Goal: Find specific page/section: Locate a particular part of the current website

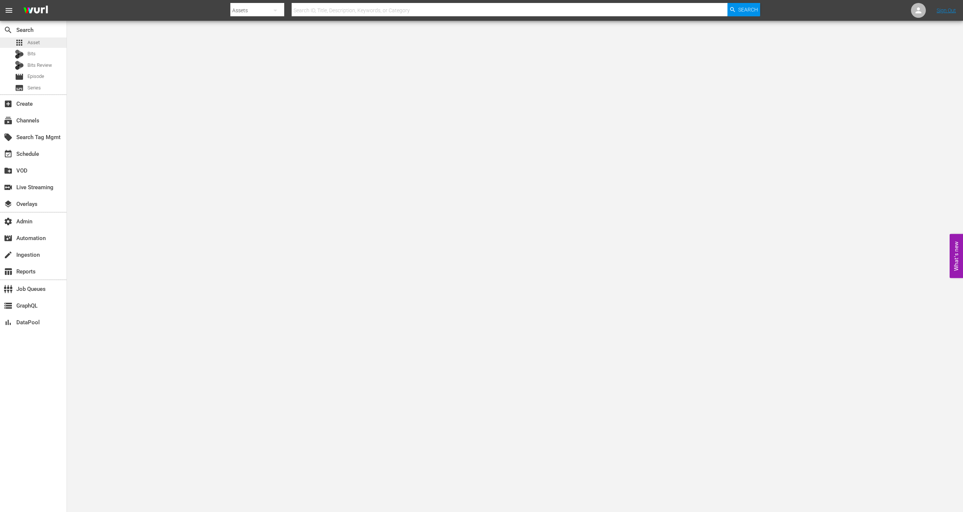
click at [37, 41] on span "Asset" at bounding box center [33, 42] width 12 height 7
click at [30, 40] on span "Asset" at bounding box center [33, 42] width 12 height 7
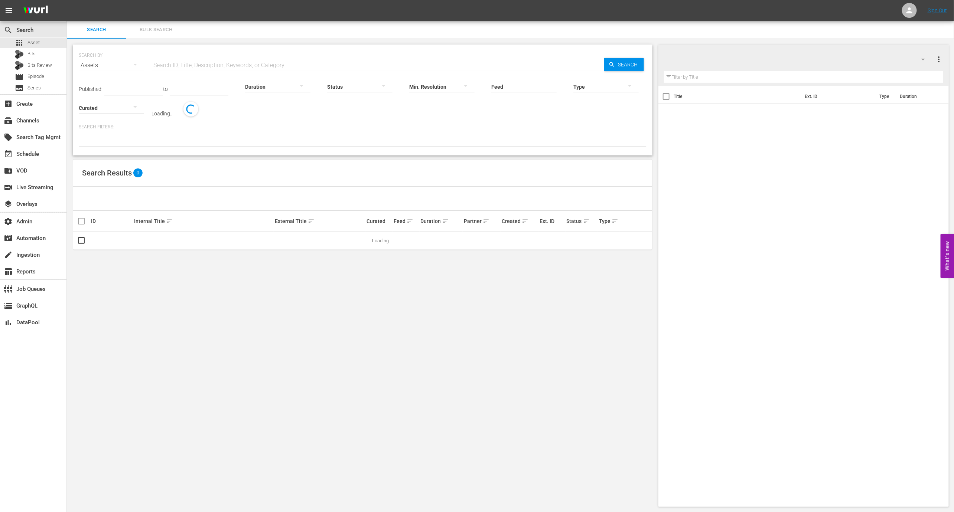
click at [191, 67] on input "text" at bounding box center [378, 65] width 453 height 18
paste input "111705913"
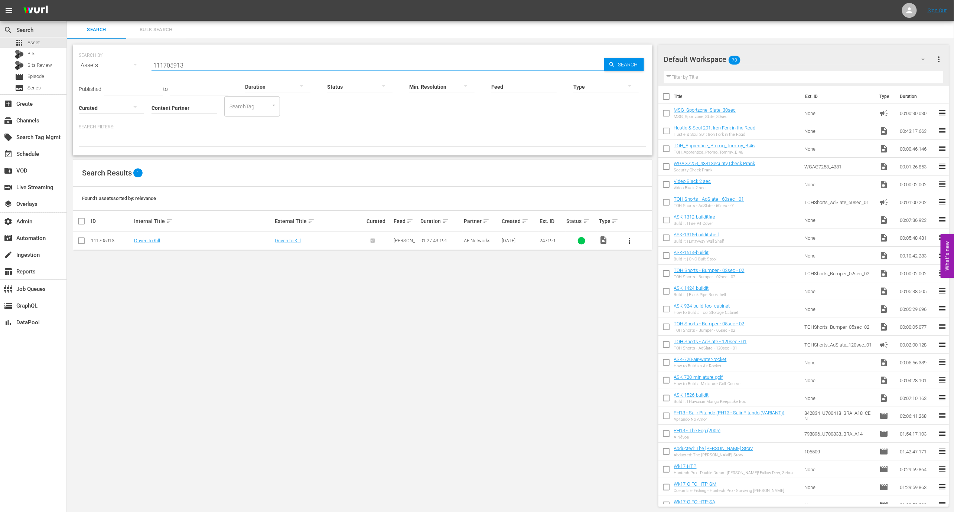
type input "111705913"
click at [153, 245] on td "Driven to Kill" at bounding box center [203, 241] width 140 height 18
click at [153, 240] on link "Driven to Kill" at bounding box center [147, 241] width 26 height 6
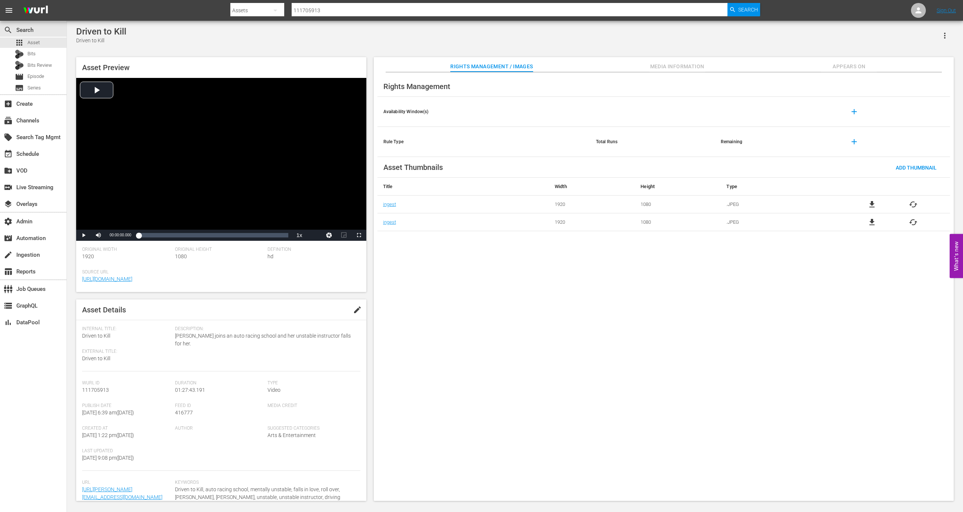
scroll to position [56, 0]
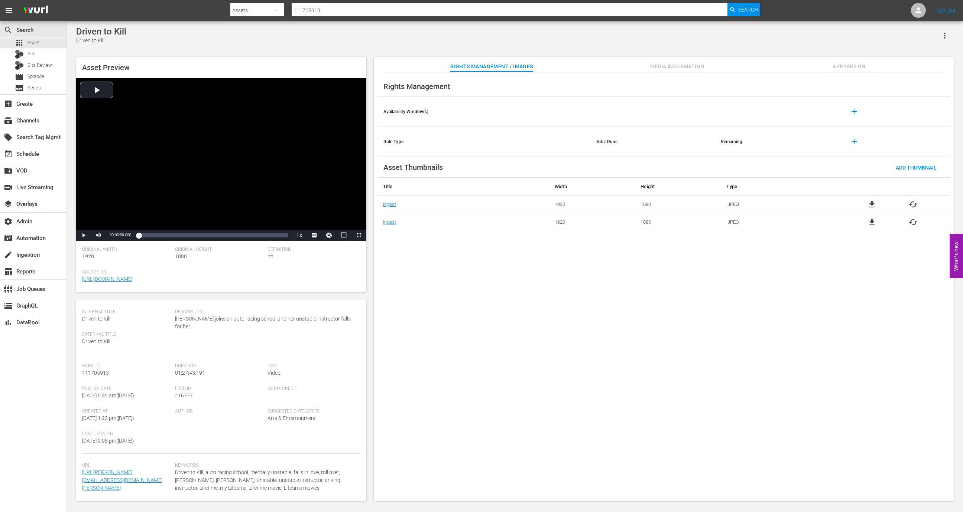
click at [686, 64] on span "Media Information" at bounding box center [677, 66] width 56 height 9
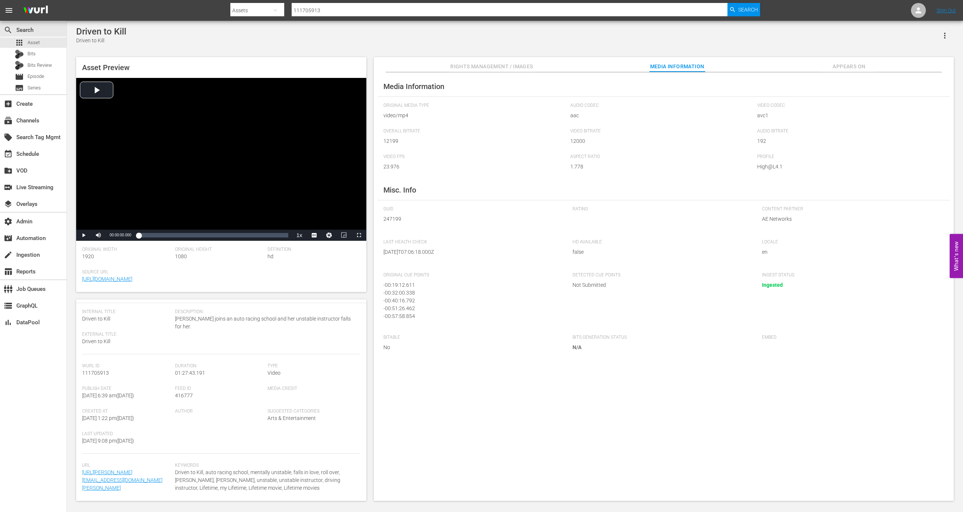
click at [840, 82] on div "Media Information Original Media Type video/mp4 Audio Codec aac Video Codec avc…" at bounding box center [664, 286] width 580 height 429
click at [840, 70] on span "Appears On" at bounding box center [849, 66] width 56 height 9
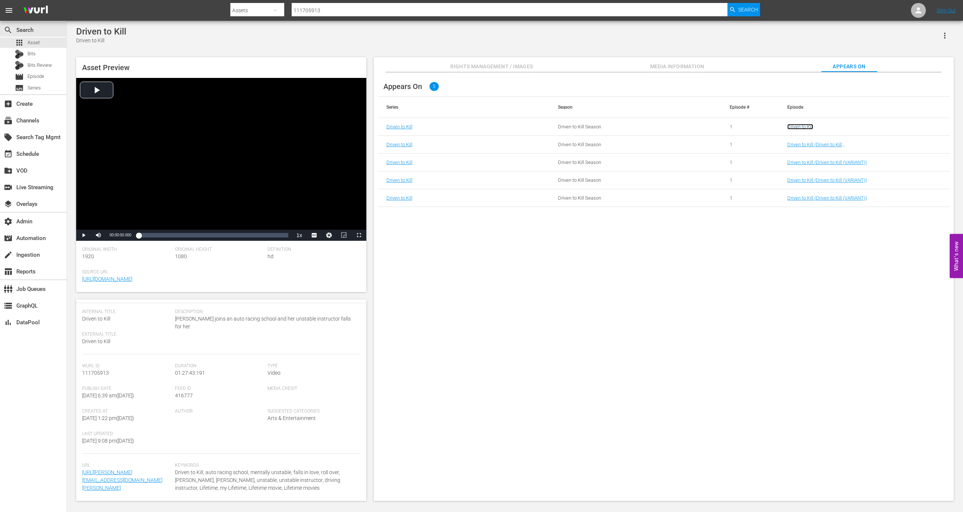
click at [800, 126] on link "Driven to Kill" at bounding box center [800, 127] width 26 height 6
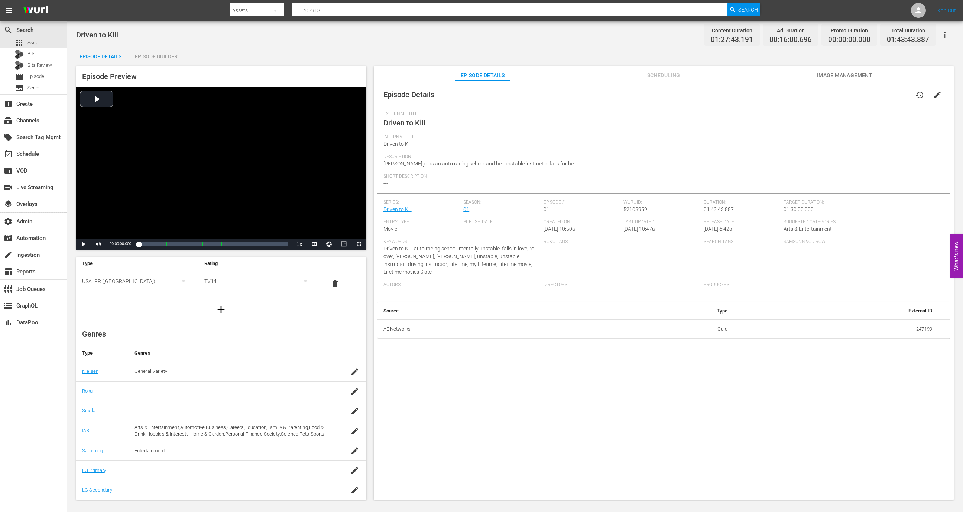
scroll to position [29, 0]
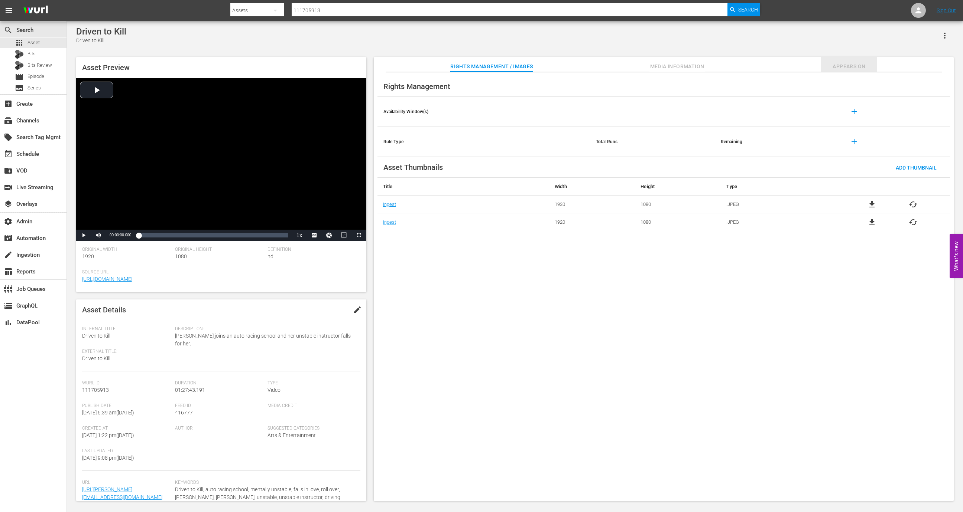
click at [851, 68] on span "Appears On" at bounding box center [849, 66] width 56 height 9
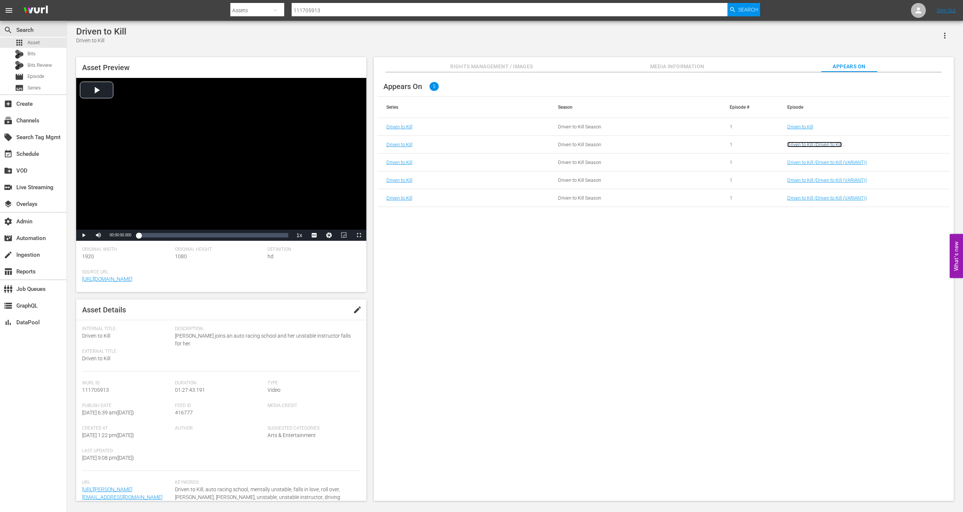
click at [816, 145] on link "Driven to Kill (Driven to Kill (aenetworks_holidaymoviefavorites_1_01:30:00))" at bounding box center [838, 147] width 102 height 11
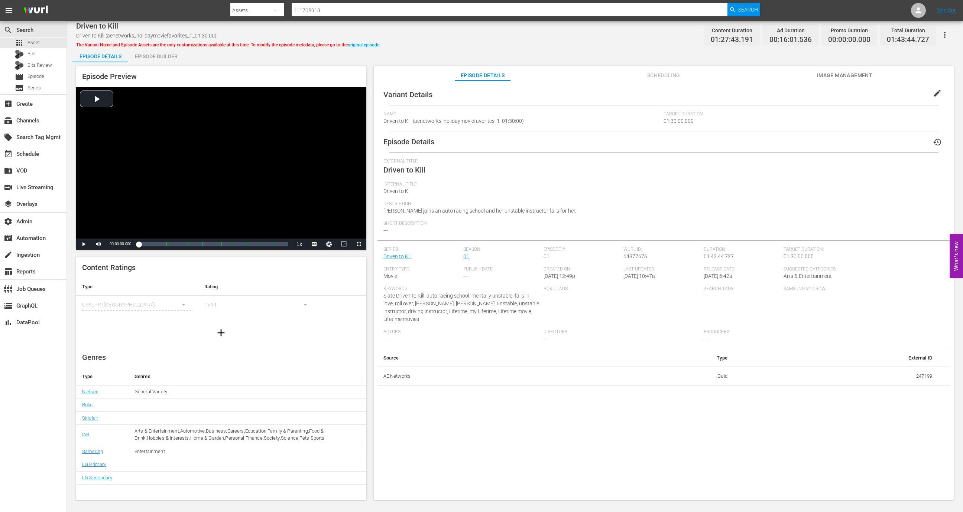
click at [829, 65] on div "Episode Preview Video Player is loading. Play Video Play Mute Current Time 00:0…" at bounding box center [514, 284] width 885 height 444
click at [829, 74] on span "Image Management" at bounding box center [844, 75] width 56 height 9
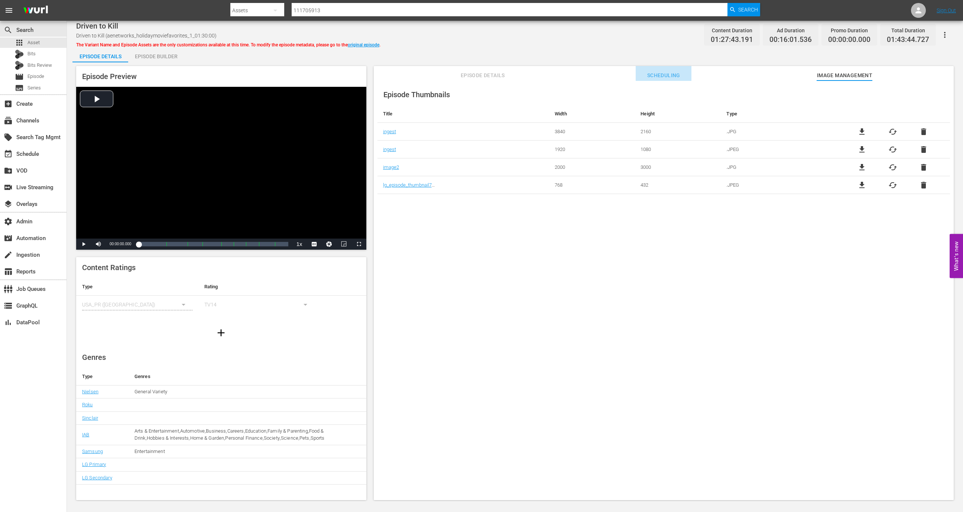
click at [664, 74] on span "Scheduling" at bounding box center [663, 75] width 56 height 9
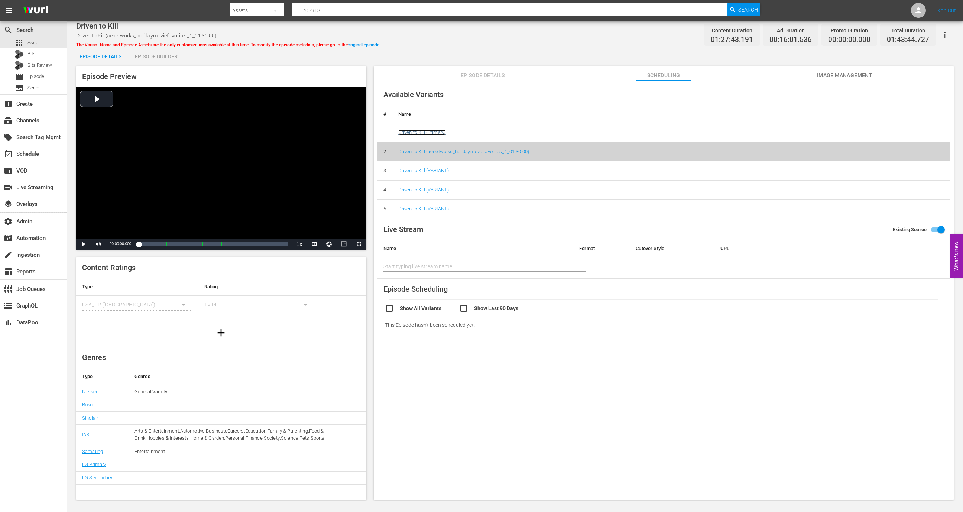
click at [428, 130] on link "Driven to Kill (Primary)" at bounding box center [422, 133] width 48 height 6
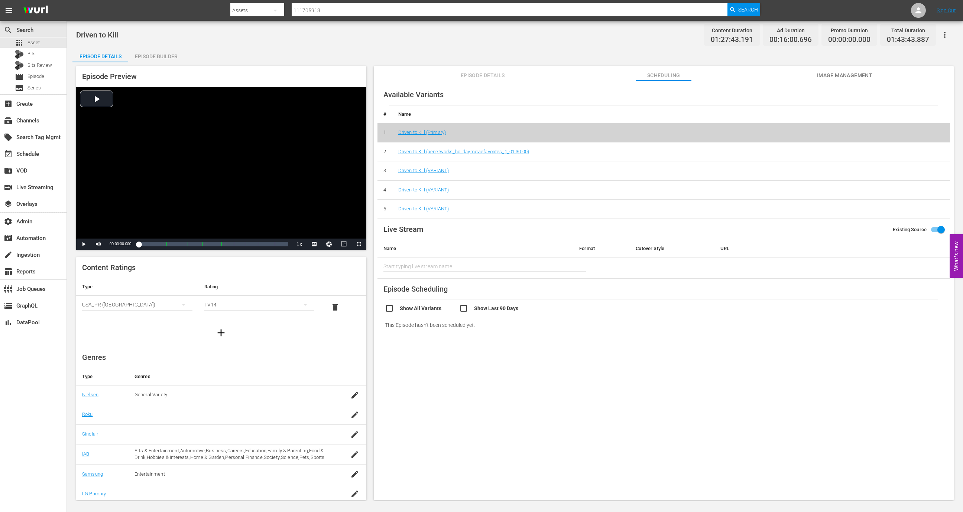
click at [943, 33] on icon "button" at bounding box center [944, 34] width 9 height 9
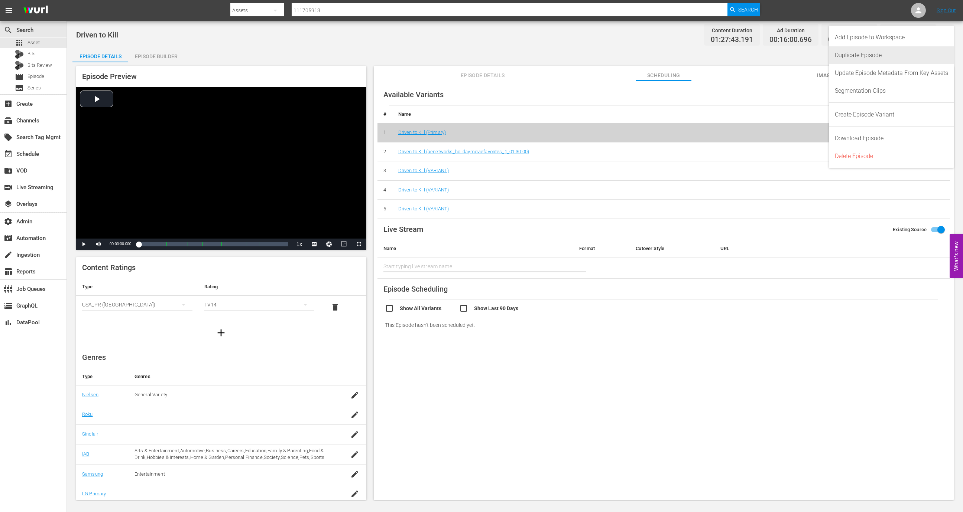
click at [914, 55] on div "Duplicate Episode" at bounding box center [890, 55] width 113 height 18
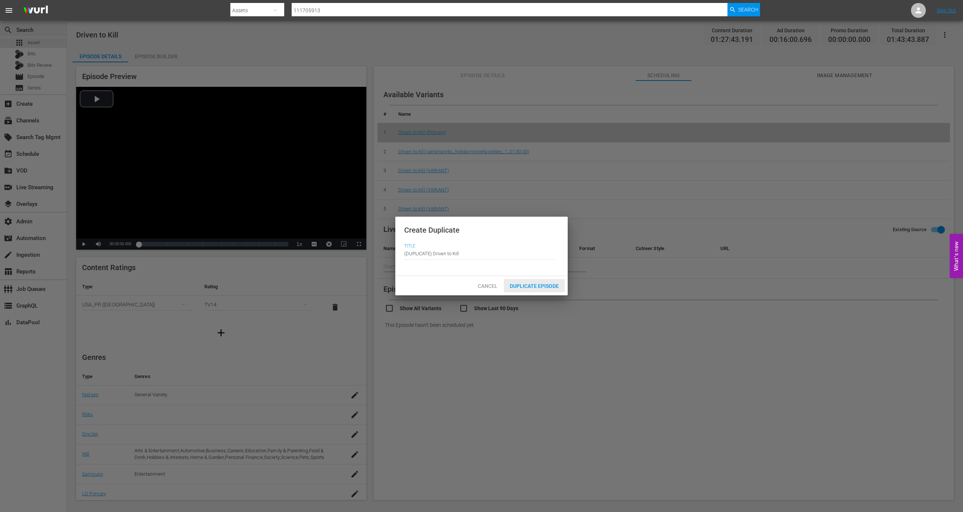
click at [541, 283] on div "Duplicate Episode" at bounding box center [534, 286] width 61 height 14
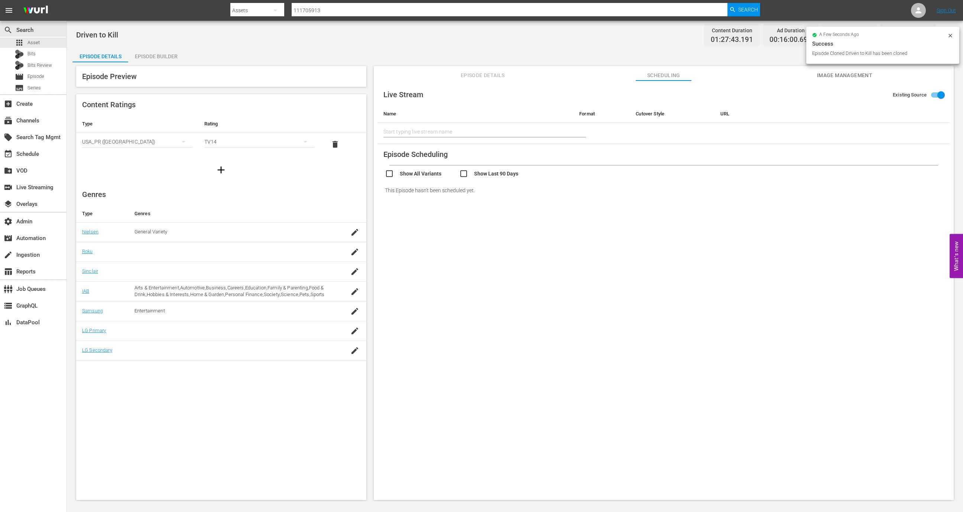
click at [949, 35] on icon at bounding box center [950, 36] width 6 height 6
click at [942, 37] on icon "button" at bounding box center [944, 34] width 9 height 9
click at [917, 74] on div "Update Episode Metadata From Key Assets" at bounding box center [890, 73] width 113 height 18
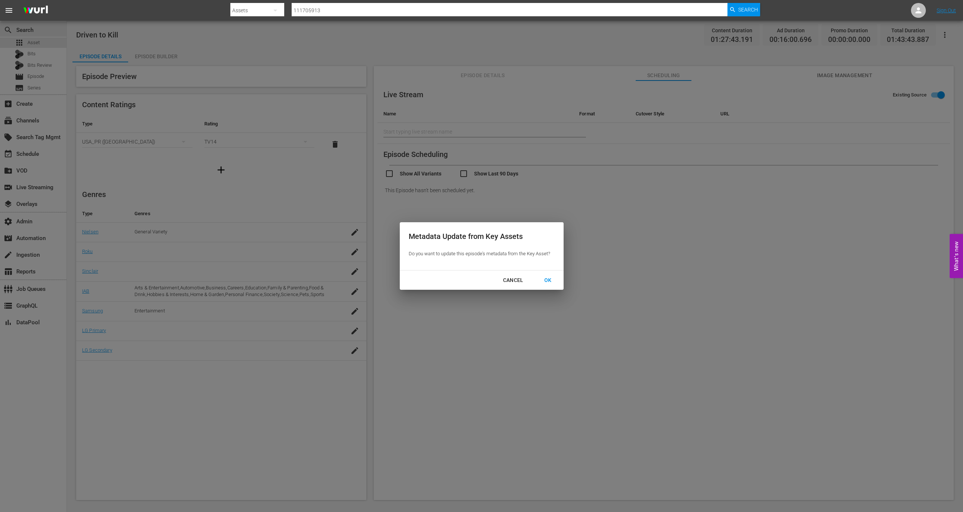
click at [550, 279] on div "OK" at bounding box center [547, 280] width 19 height 9
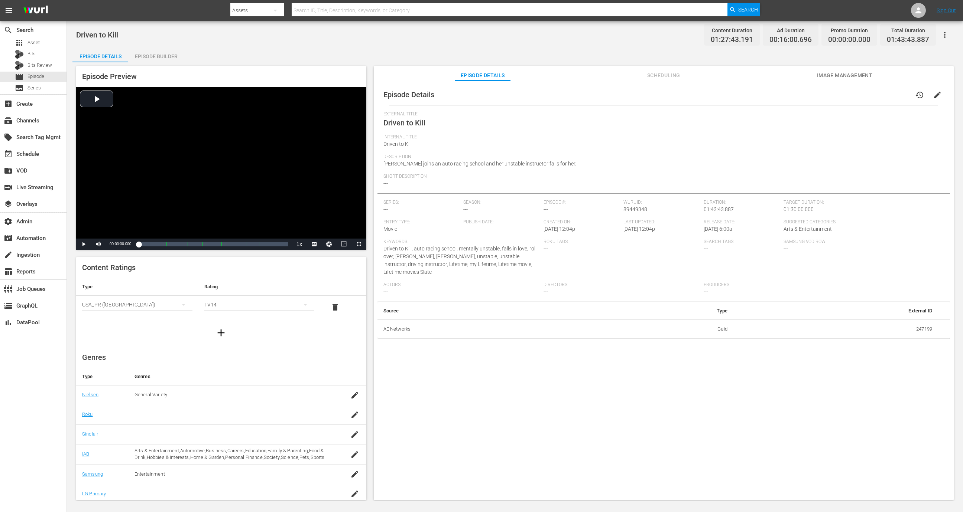
click at [949, 36] on button "button" at bounding box center [944, 35] width 18 height 18
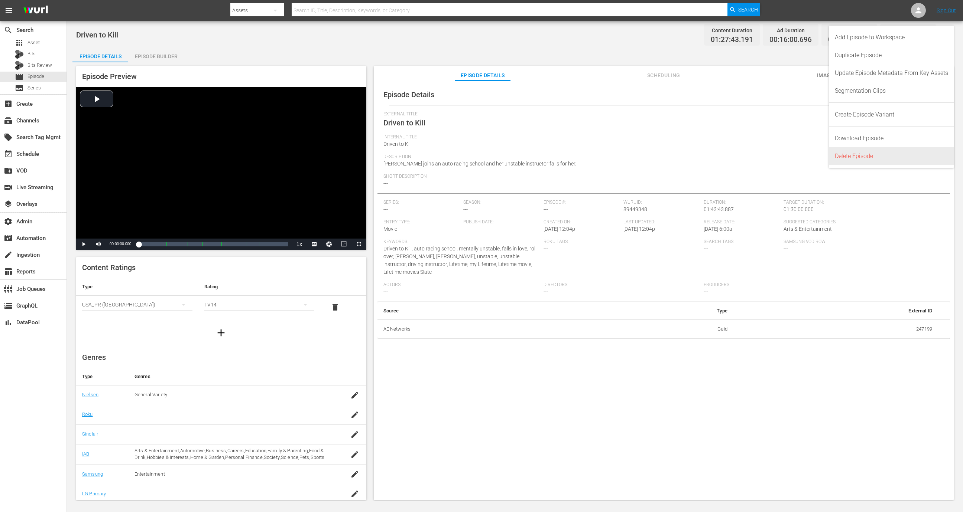
click at [862, 159] on div "Delete Episode" at bounding box center [890, 156] width 113 height 18
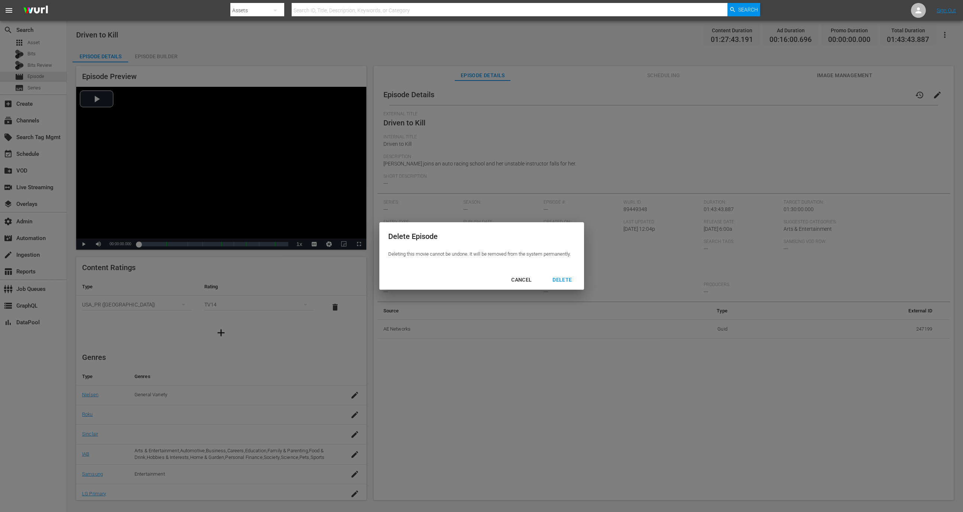
click at [570, 284] on div "DELETE" at bounding box center [561, 280] width 31 height 9
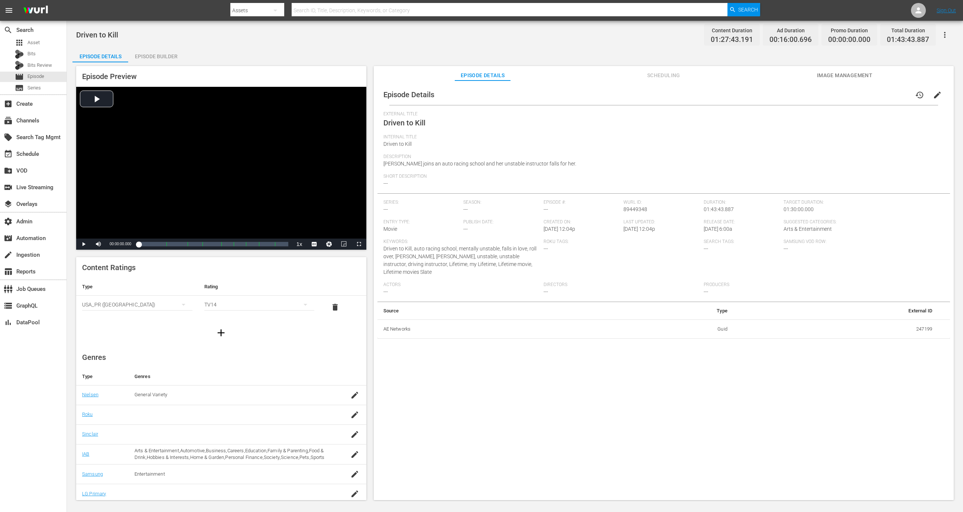
click at [919, 328] on td "247199" at bounding box center [835, 329] width 205 height 19
copy td "247199"
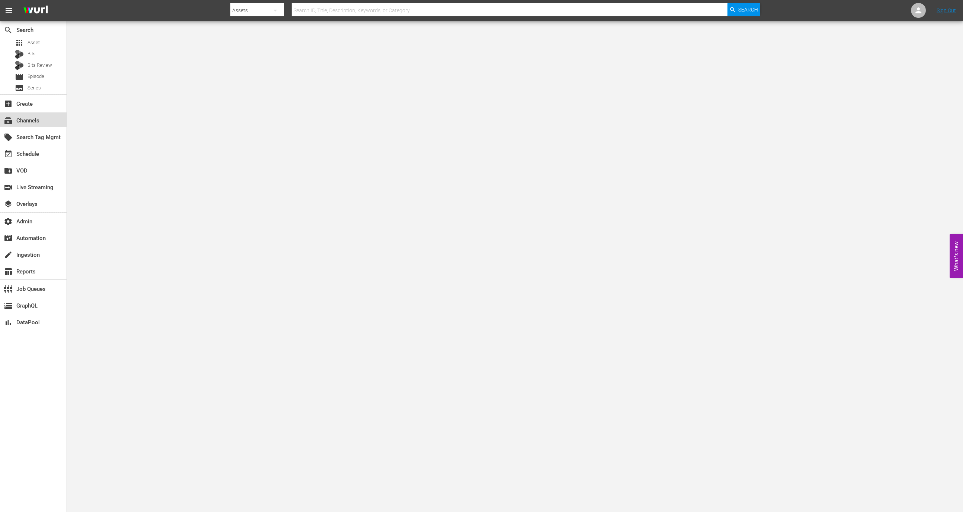
click at [44, 117] on div "subscriptions Channels" at bounding box center [33, 120] width 66 height 15
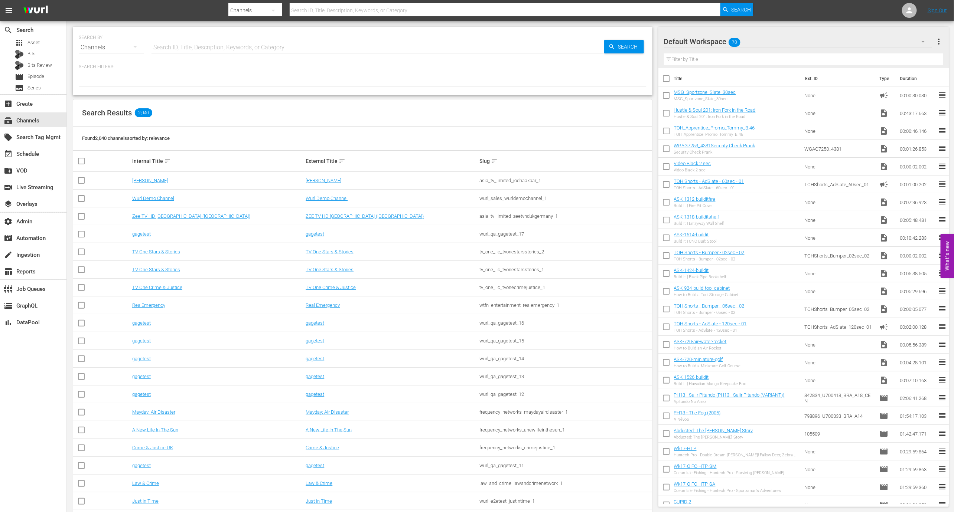
click at [187, 41] on input "text" at bounding box center [378, 48] width 453 height 18
type input "spt_compen"
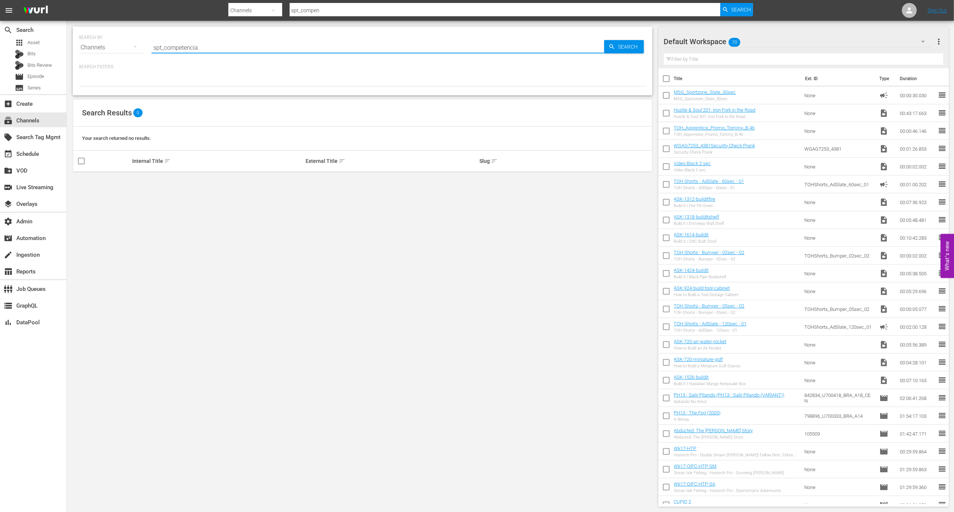
type input "spt_competencias"
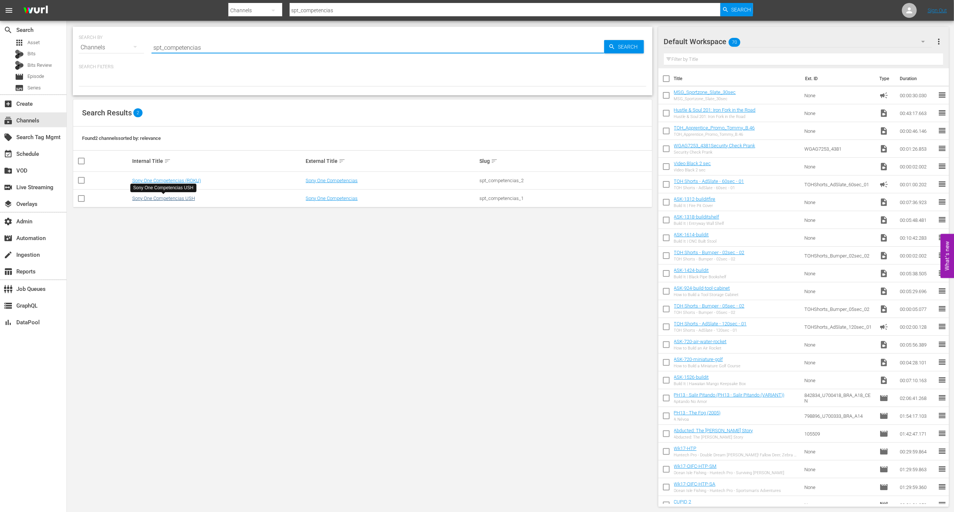
type input "spt_competencias"
click at [167, 197] on link "Sony One Competencias USH" at bounding box center [163, 199] width 63 height 6
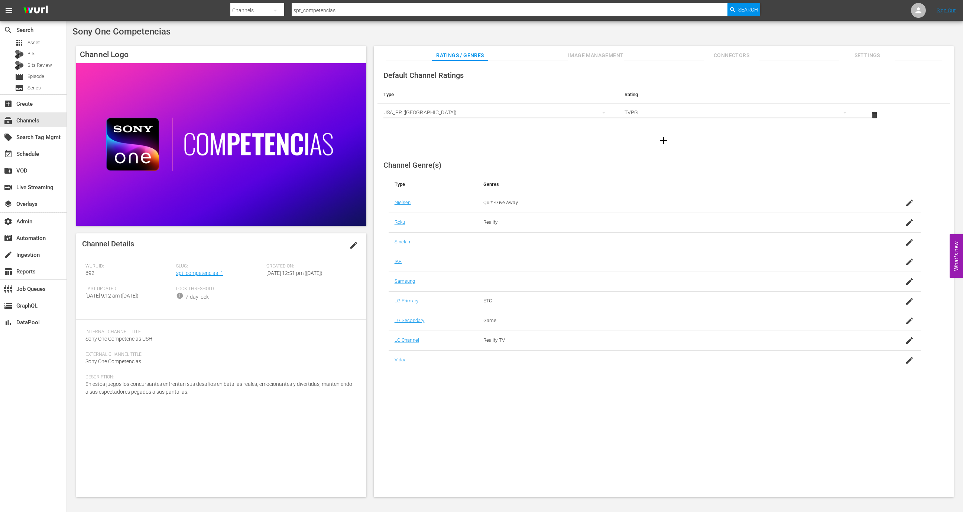
click at [189, 265] on span "Slug:" at bounding box center [219, 267] width 87 height 6
click at [189, 271] on link "spt_competencias_1" at bounding box center [199, 273] width 47 height 6
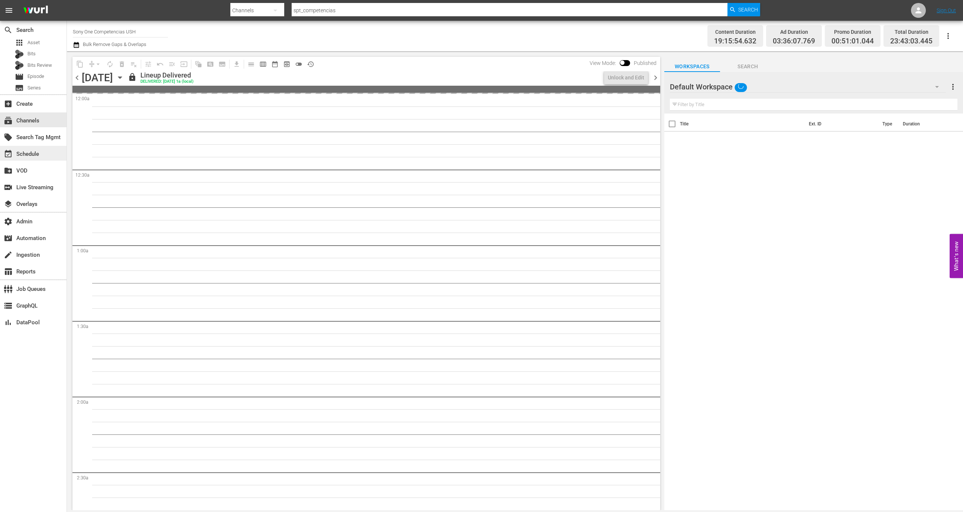
click at [35, 154] on div "event_available Schedule" at bounding box center [21, 153] width 42 height 7
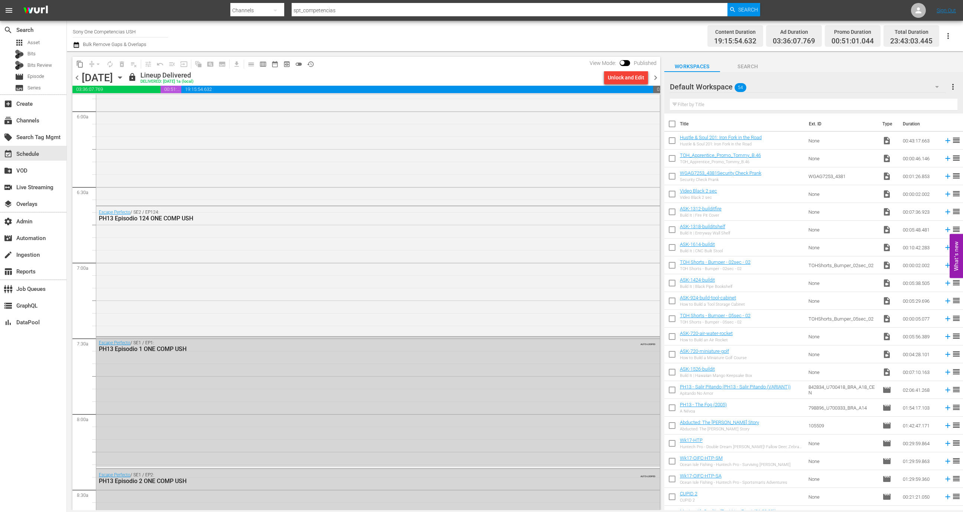
scroll to position [1565, 0]
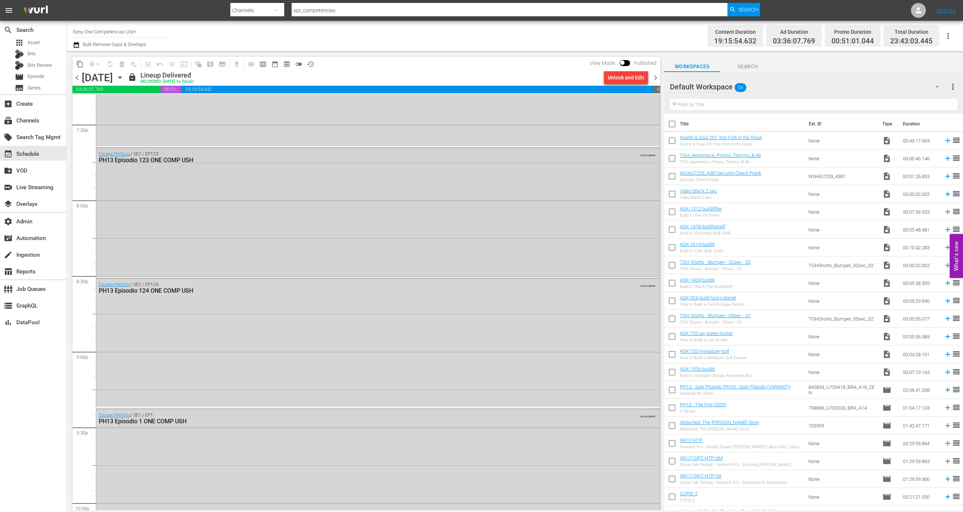
click at [303, 240] on div "Escape Perfecto / SE2 / EP123: PH13 Episodio 123 ONE COMP USH AUTO-LOOPED" at bounding box center [377, 212] width 563 height 128
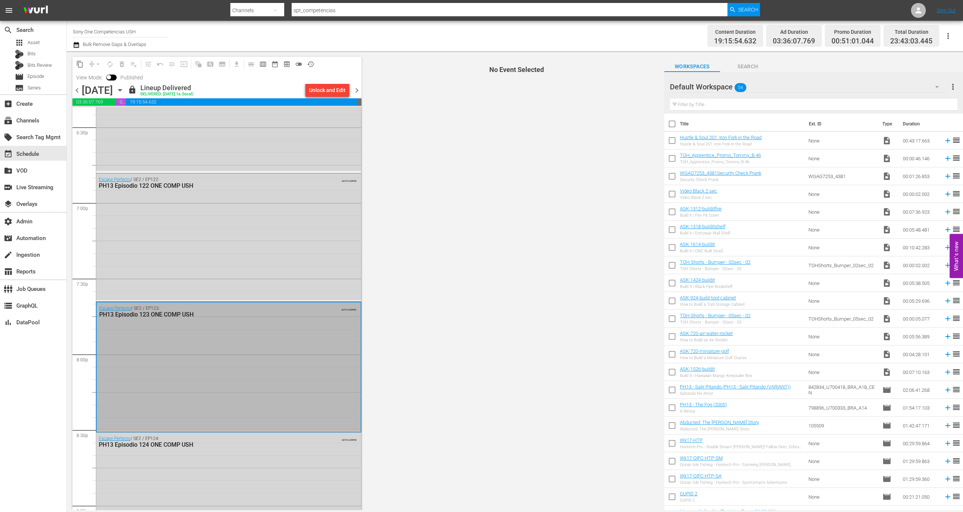
scroll to position [2764, 0]
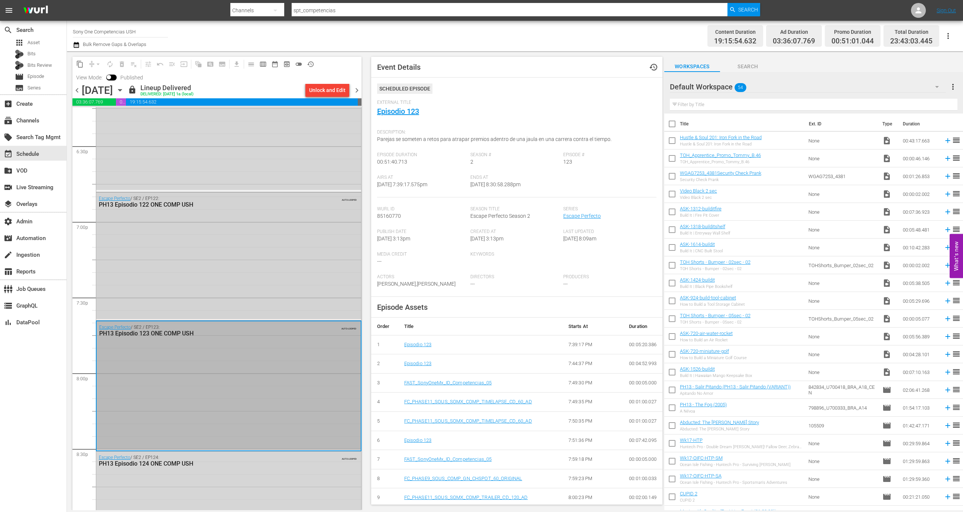
click at [261, 249] on div "Escape Perfecto / SE2 / EP122: PH13 Episodio 122 ONE COMP USH AUTO-LOOPED" at bounding box center [228, 256] width 265 height 127
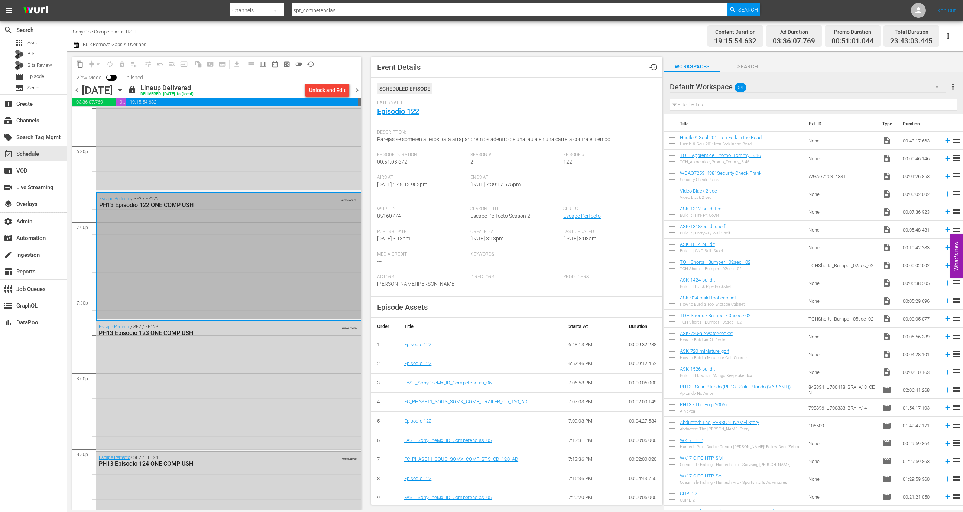
click at [365, 109] on div "External Title Episodio 122" at bounding box center [516, 113] width 279 height 26
copy link "Episodio 122"
